Goal: Navigation & Orientation: Understand site structure

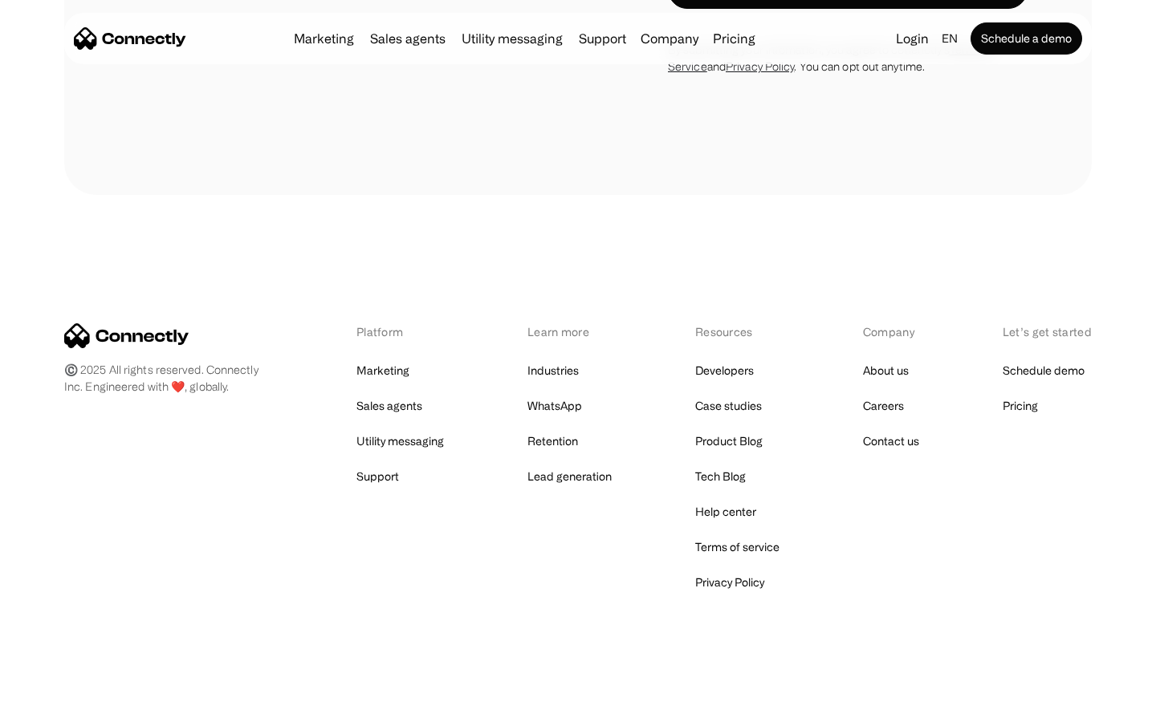
scroll to position [6297, 0]
